Goal: Navigation & Orientation: Find specific page/section

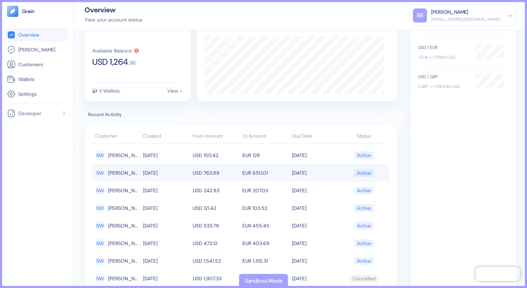
scroll to position [32, 0]
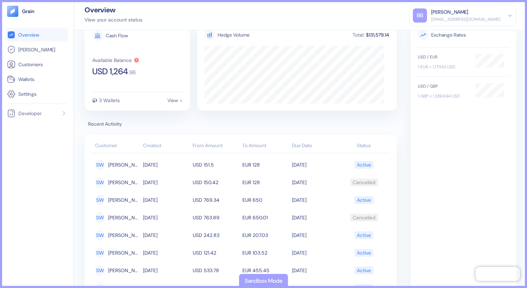
scroll to position [57, 0]
